Goal: Subscribe to service/newsletter

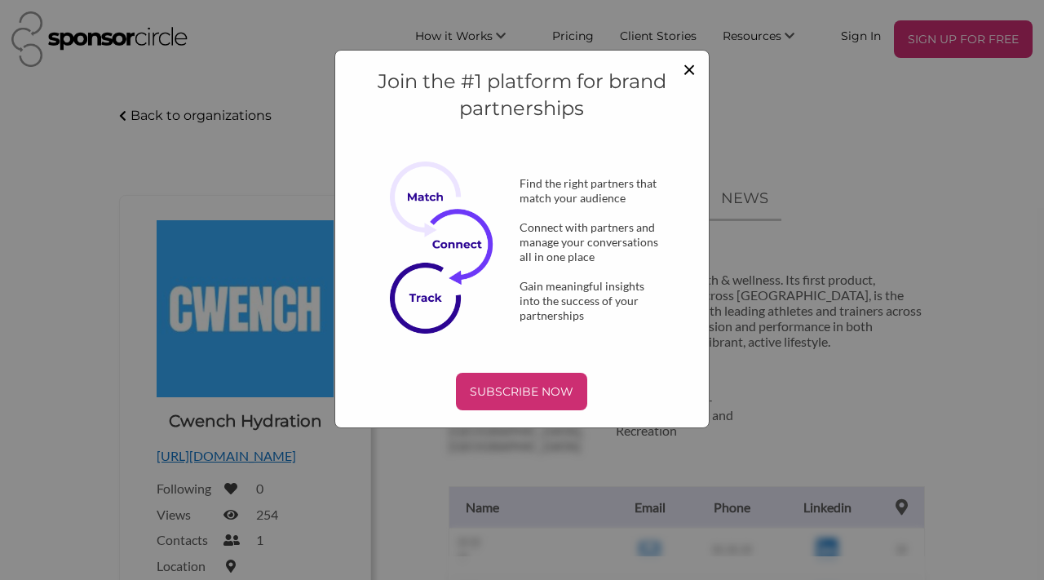
click at [689, 72] on span "×" at bounding box center [688, 69] width 13 height 28
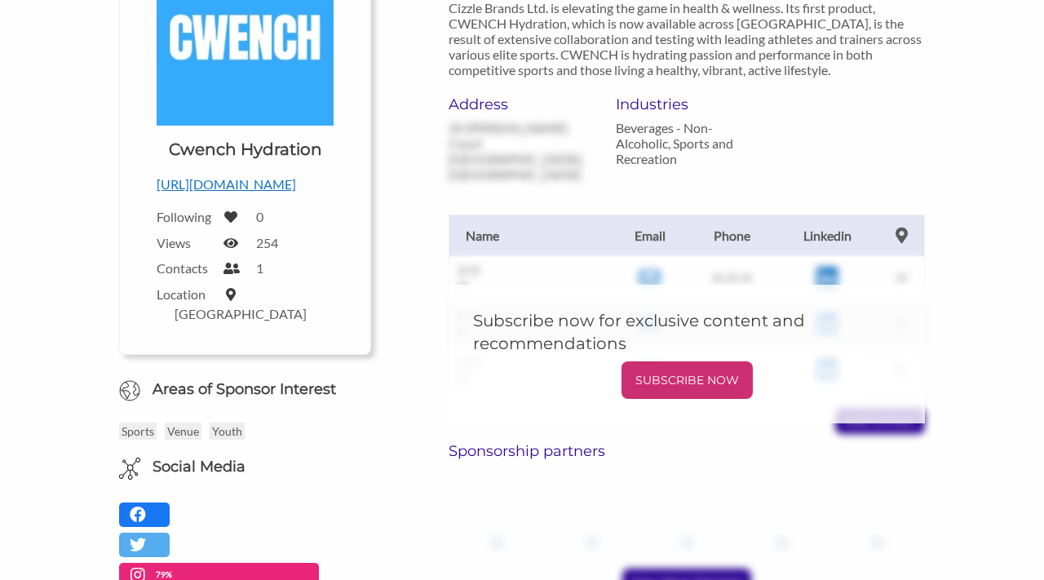
scroll to position [290, 0]
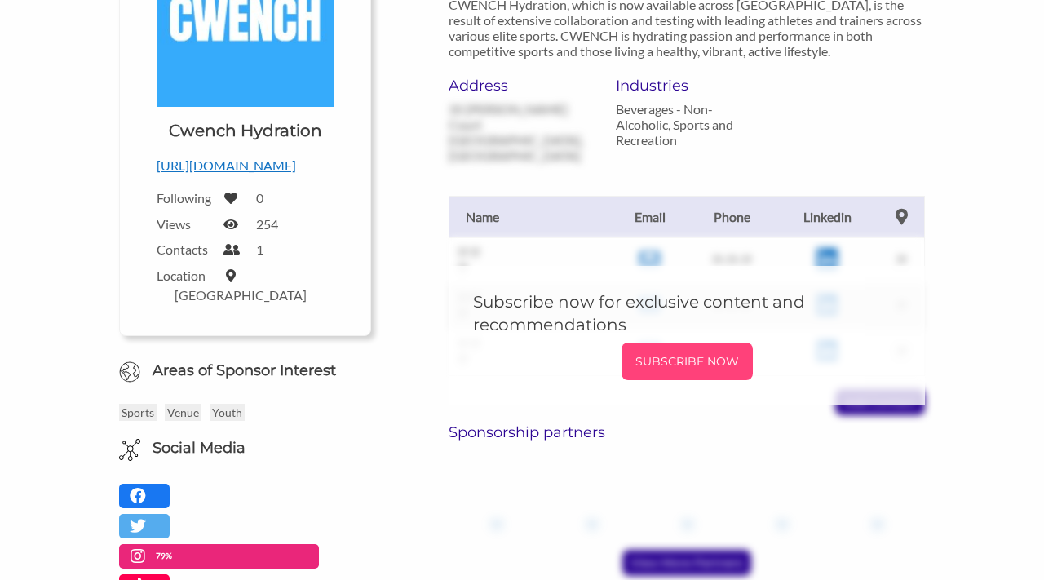
click at [689, 345] on div "SUBSCRIBE NOW" at bounding box center [686, 361] width 131 height 38
click at [687, 360] on p "SUBSCRIBE NOW" at bounding box center [687, 361] width 118 height 24
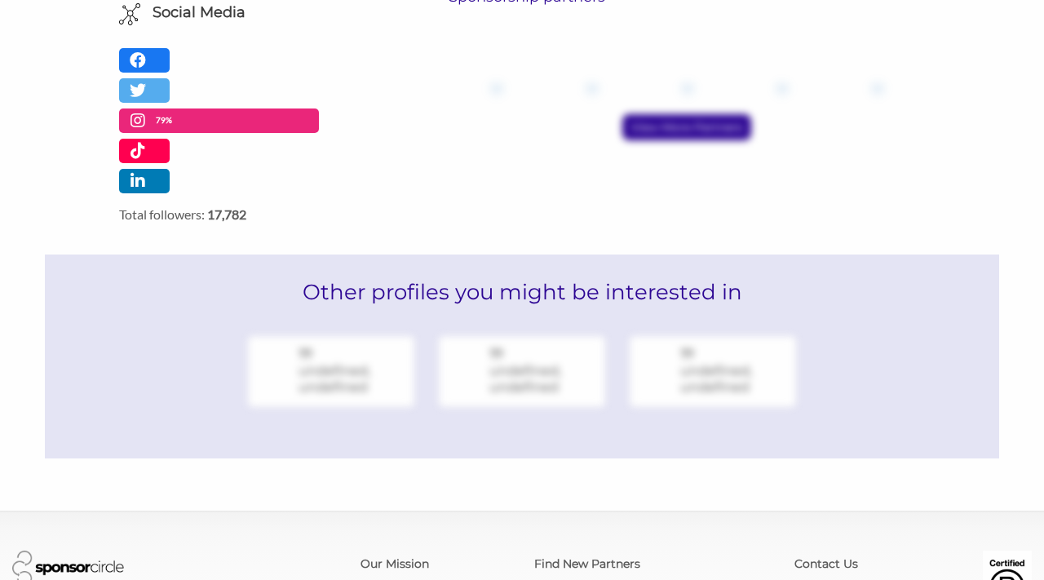
scroll to position [866, 0]
